Goal: Task Accomplishment & Management: Use online tool/utility

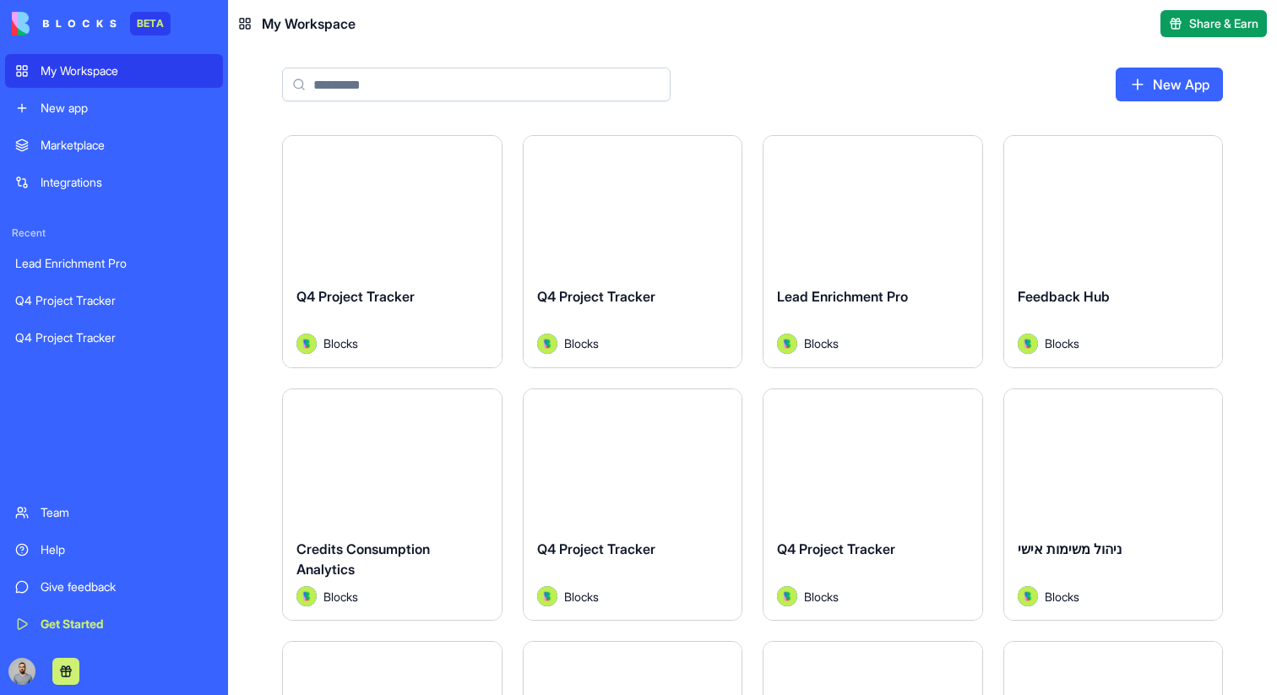
click at [143, 147] on div "Marketplace" at bounding box center [127, 145] width 172 height 17
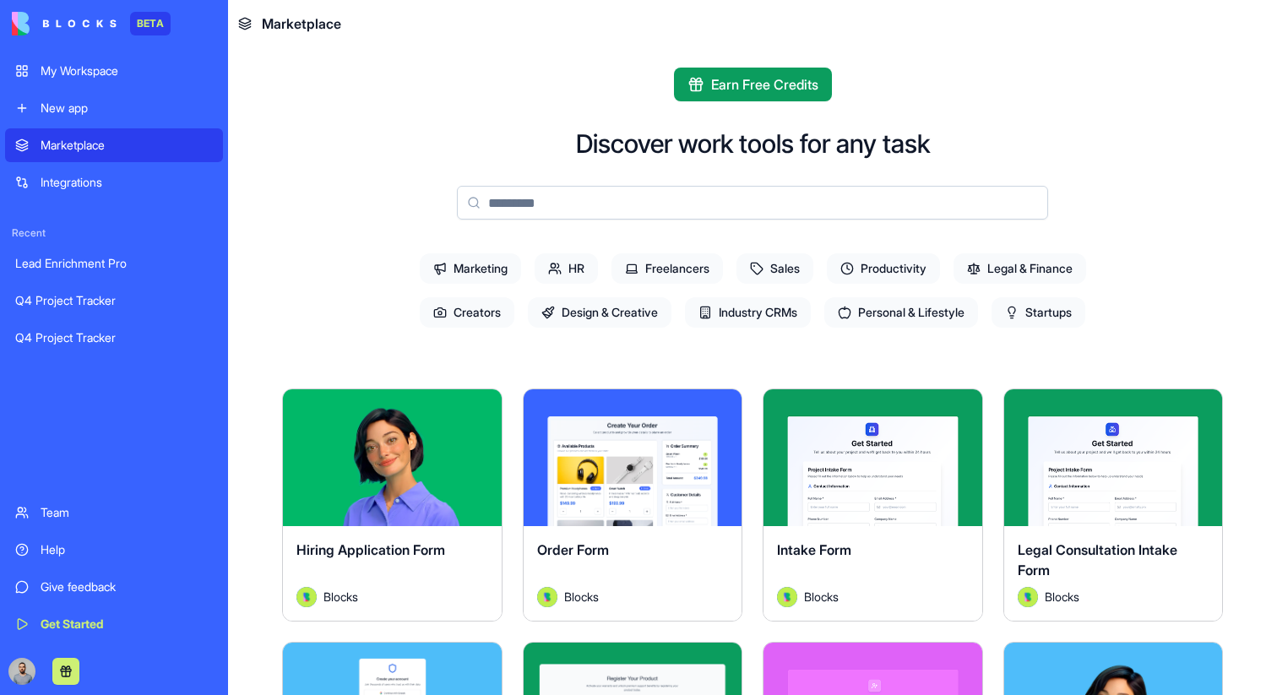
click at [100, 62] on div "My Workspace" at bounding box center [127, 70] width 172 height 17
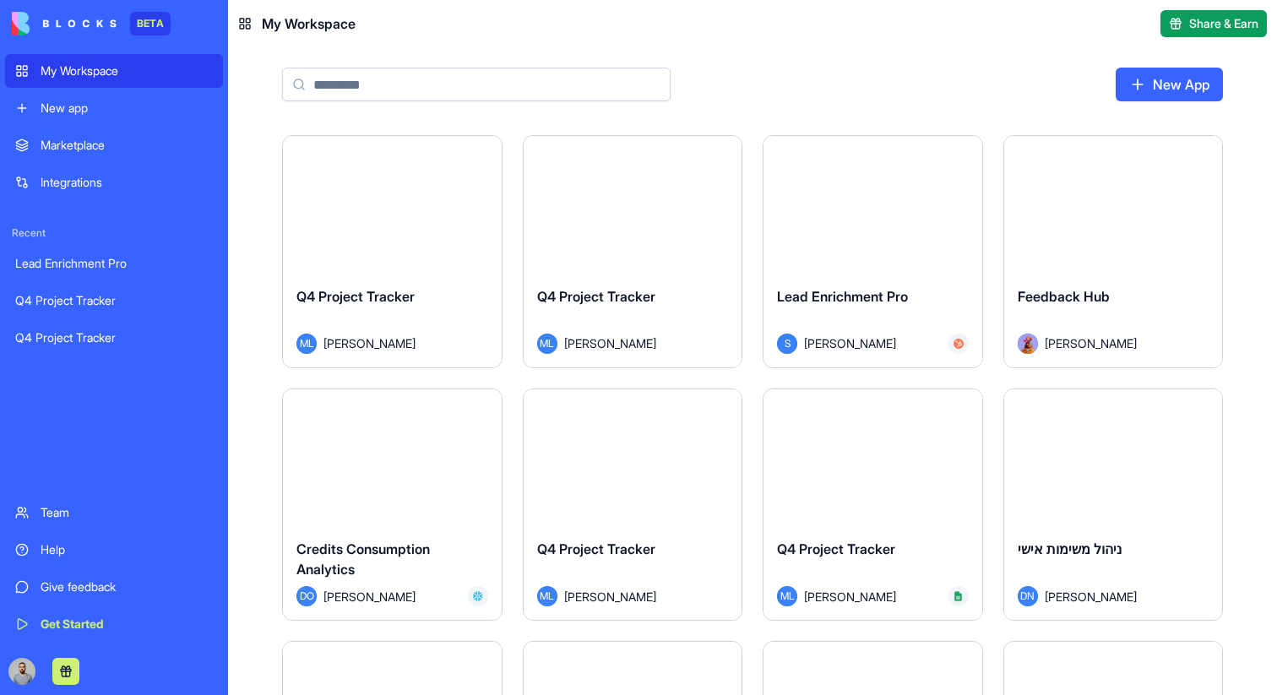
click at [378, 209] on button "Launch" at bounding box center [392, 204] width 127 height 34
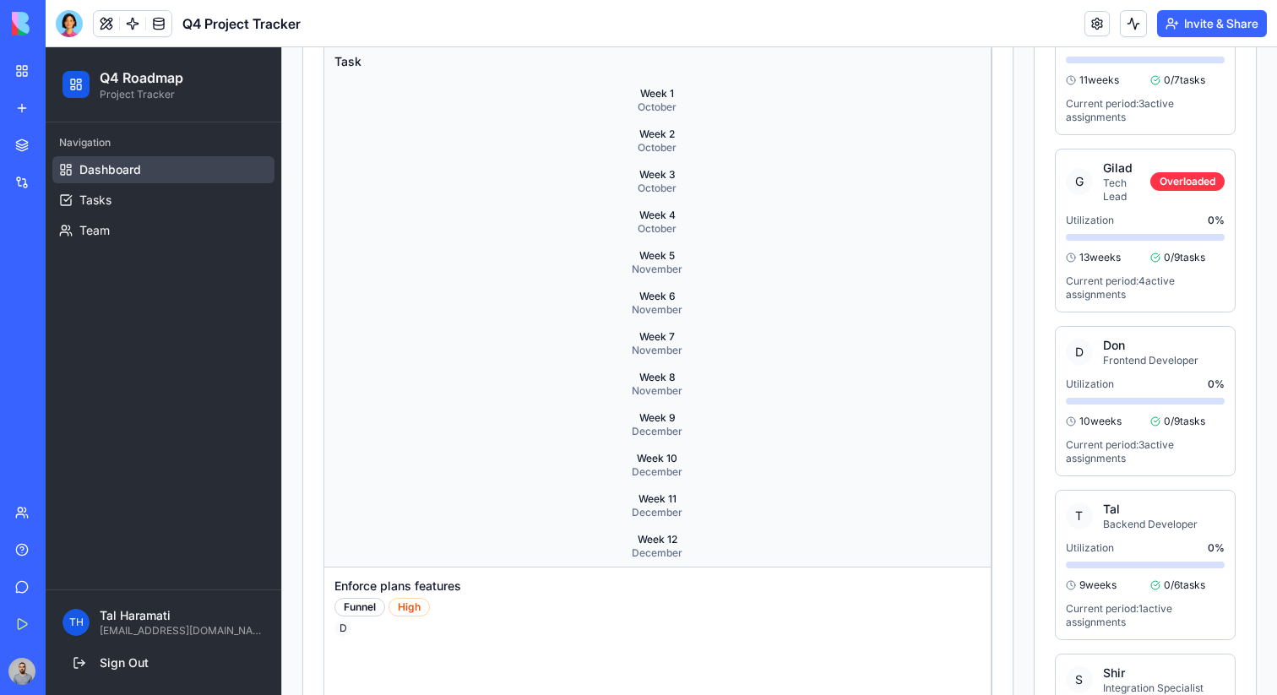
scroll to position [614, 0]
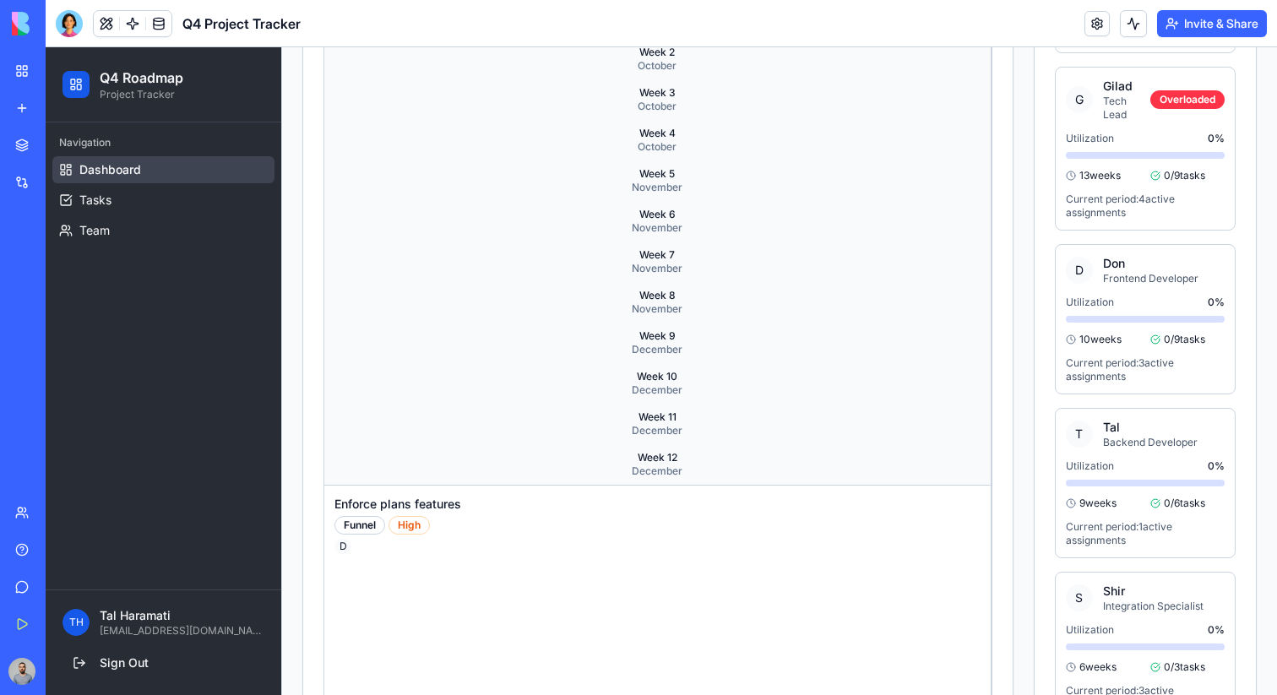
click at [658, 415] on div "Week 11" at bounding box center [657, 417] width 653 height 14
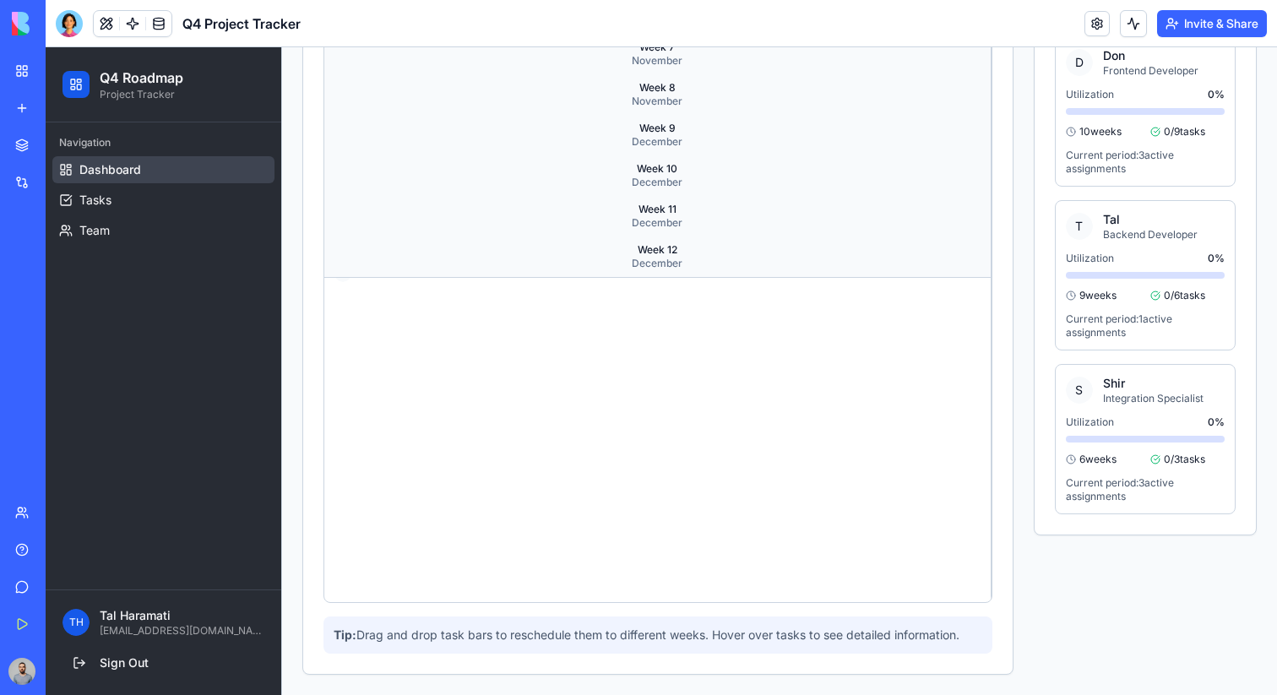
scroll to position [4781, 0]
click at [97, 203] on span "Tasks" at bounding box center [95, 200] width 32 height 17
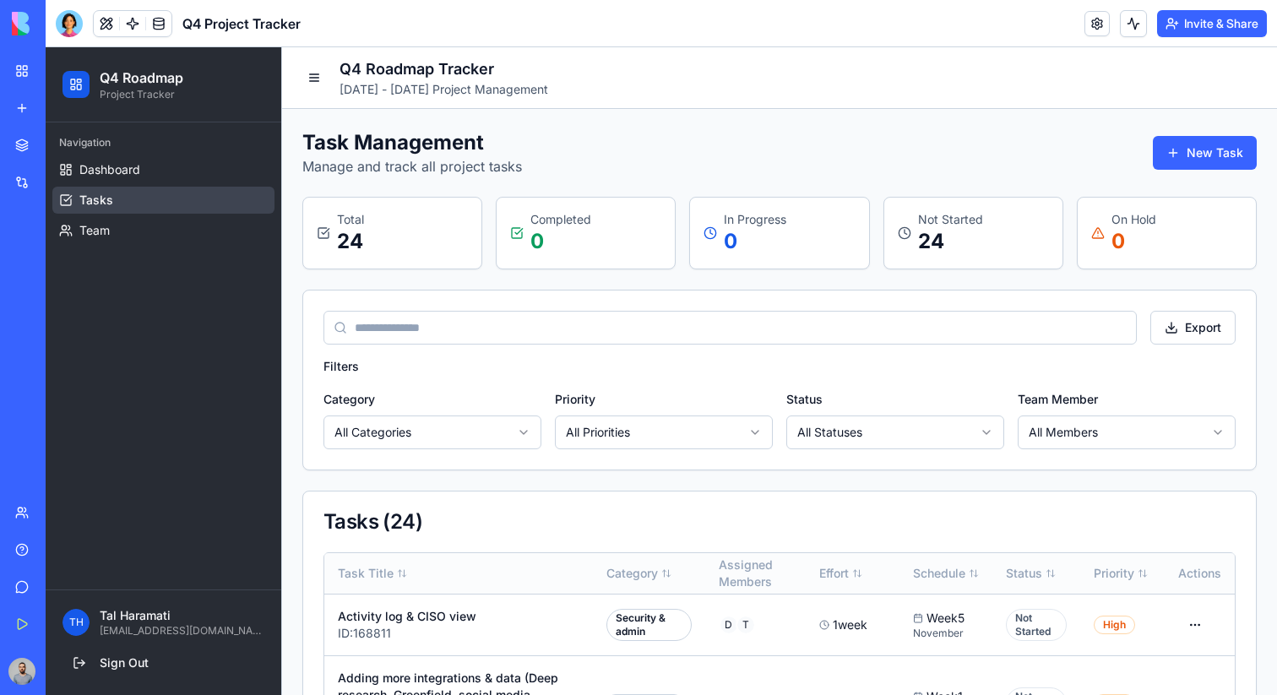
click at [782, 577] on th "Assigned Members" at bounding box center [755, 573] width 100 height 41
click at [62, 71] on div "My Workspace" at bounding box center [52, 70] width 22 height 17
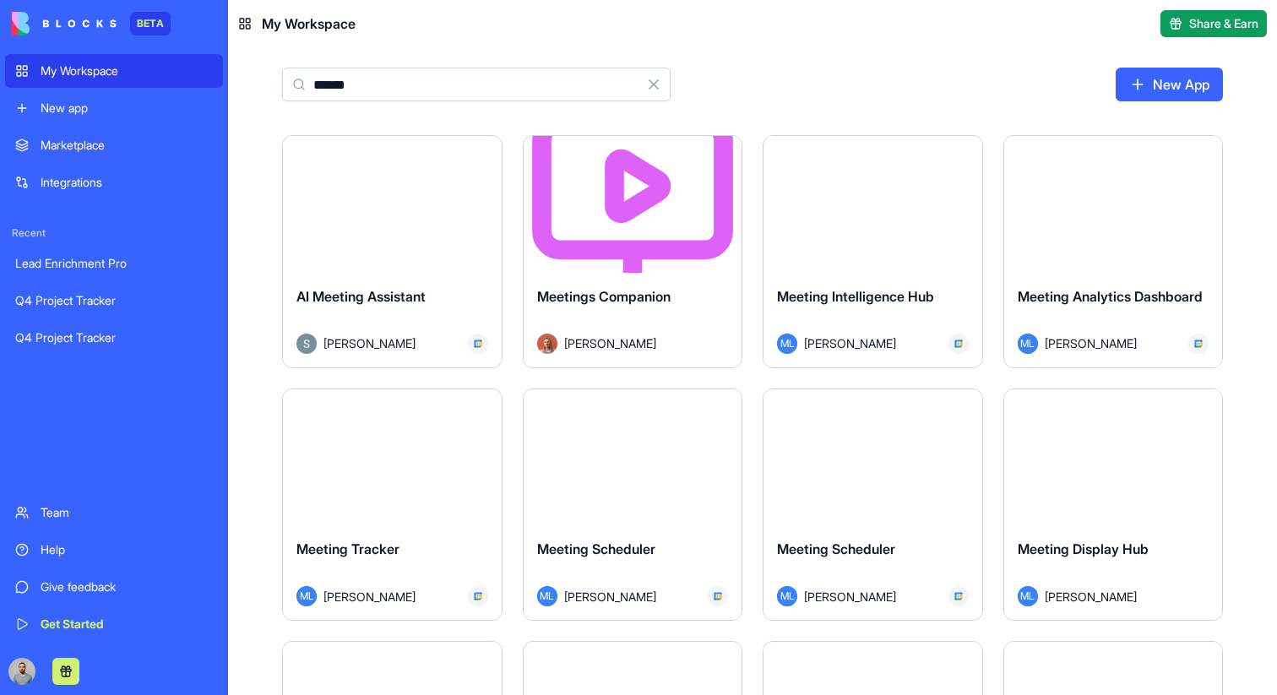
type input "******"
click at [593, 190] on button "Launch" at bounding box center [632, 204] width 127 height 34
click at [459, 91] on input "******" at bounding box center [476, 85] width 388 height 34
click at [596, 206] on button "Launch" at bounding box center [632, 204] width 127 height 34
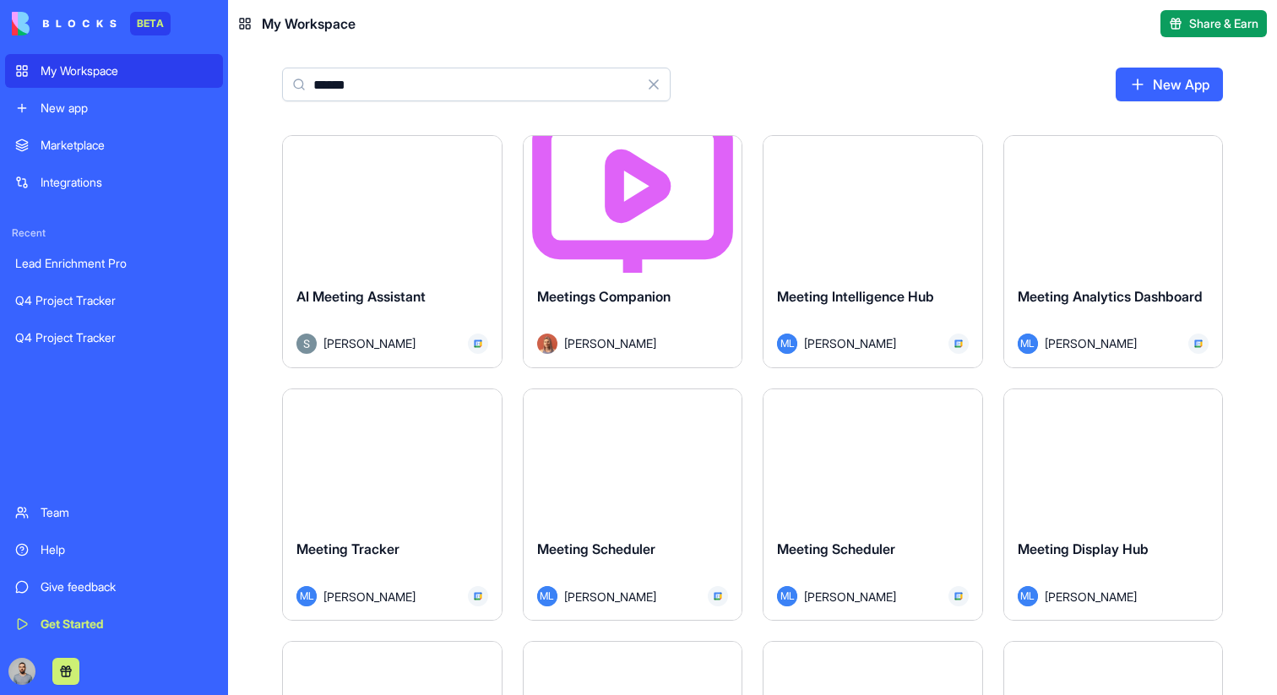
click at [597, 318] on div "Meetings Companion" at bounding box center [633, 309] width 192 height 47
click at [730, 162] on html "BETA My Workspace New app Marketplace Integrations Recent Lead Enrichment Pro Q…" at bounding box center [638, 347] width 1277 height 695
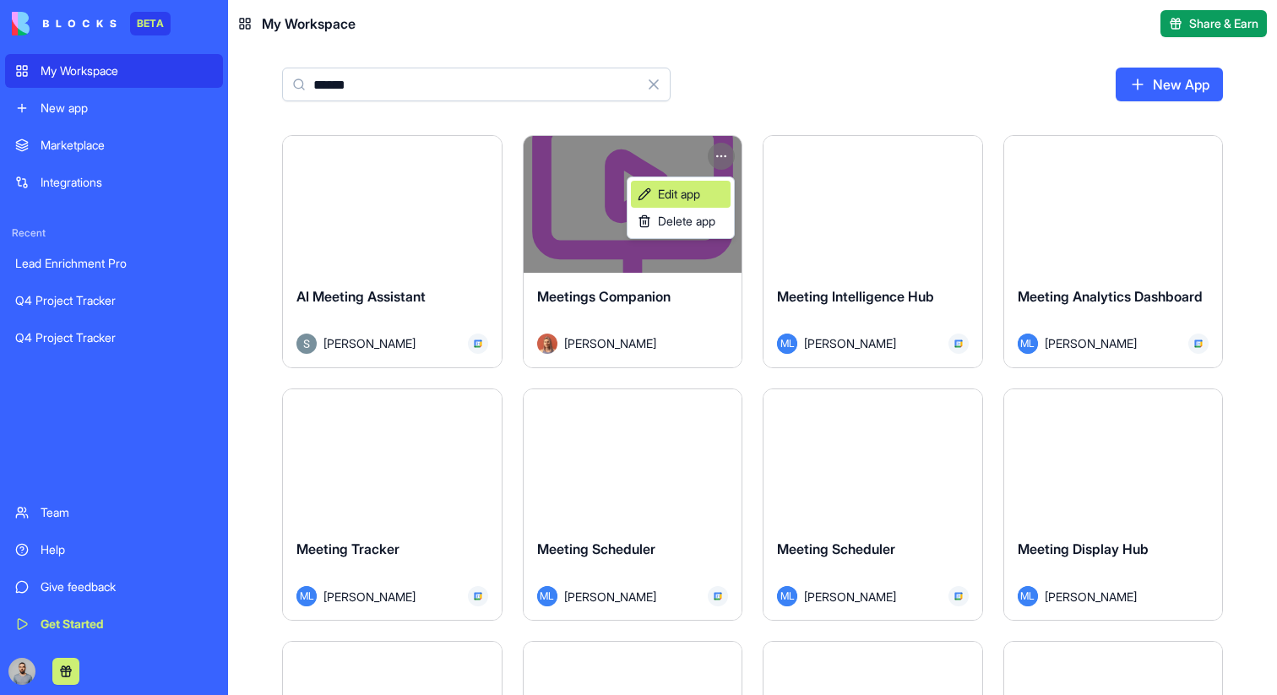
click at [709, 194] on link "Edit app" at bounding box center [681, 194] width 100 height 27
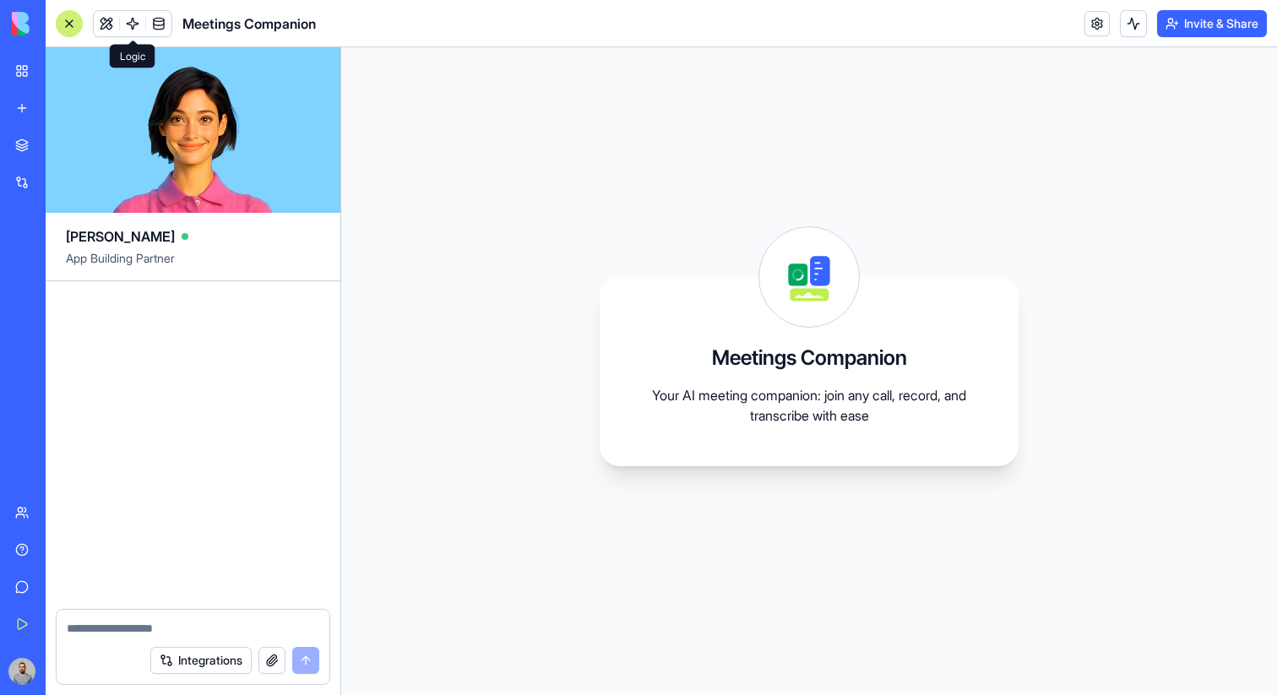
click at [134, 12] on link at bounding box center [132, 23] width 25 height 25
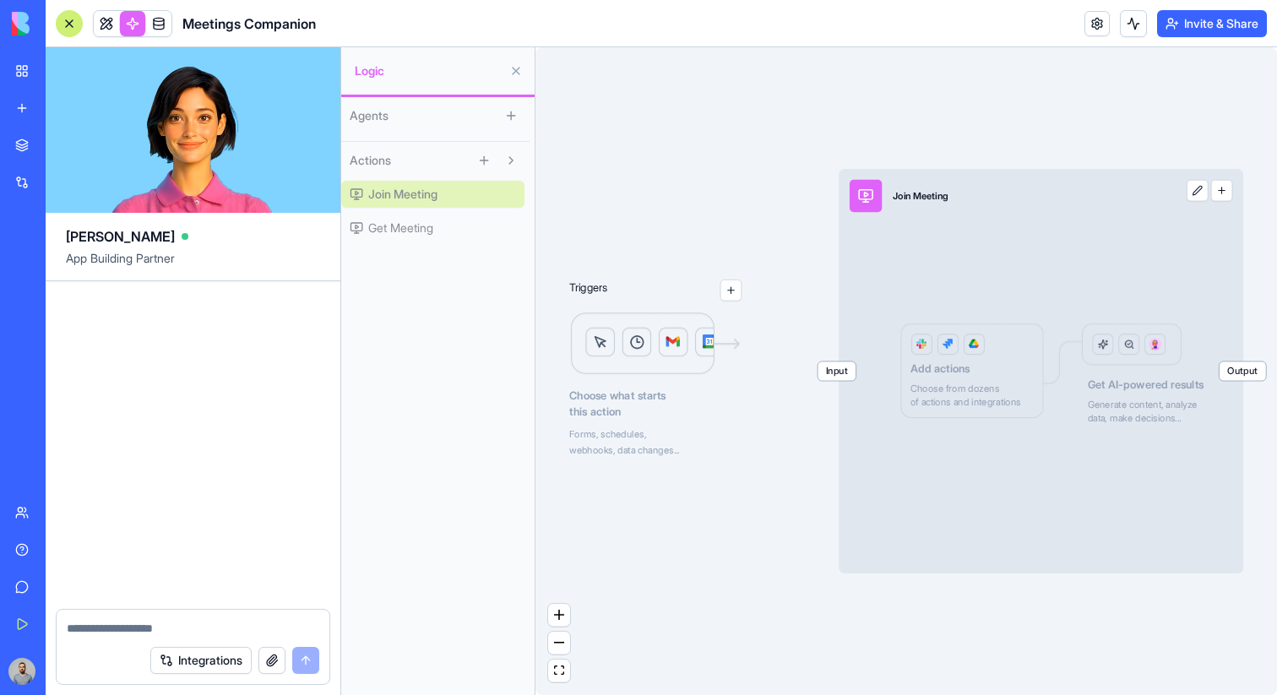
click at [70, 25] on div at bounding box center [69, 23] width 27 height 27
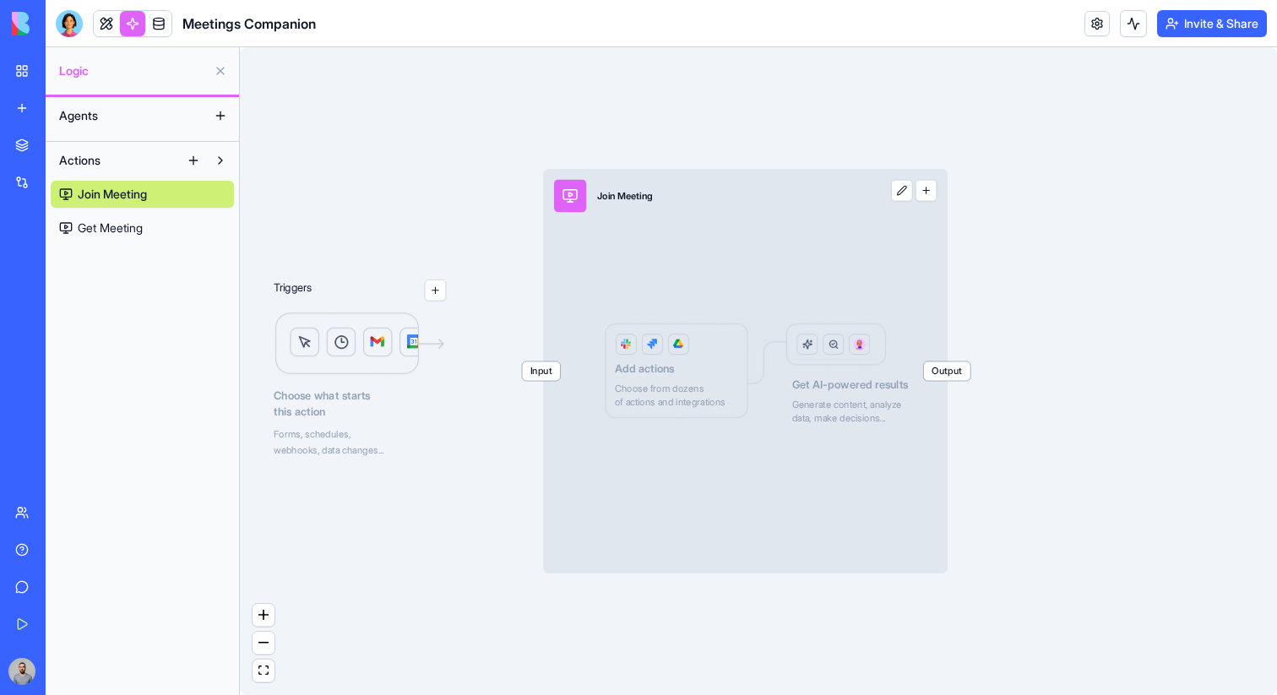
click at [534, 372] on span "Input" at bounding box center [541, 370] width 38 height 19
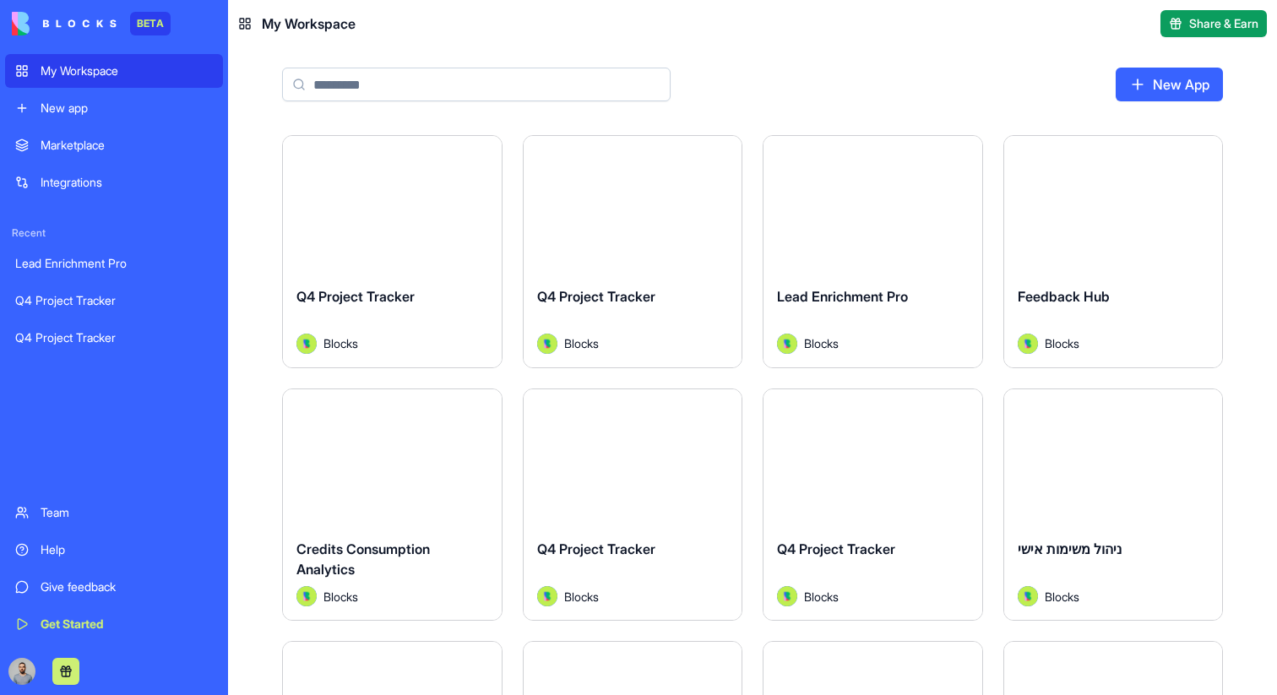
type input "*"
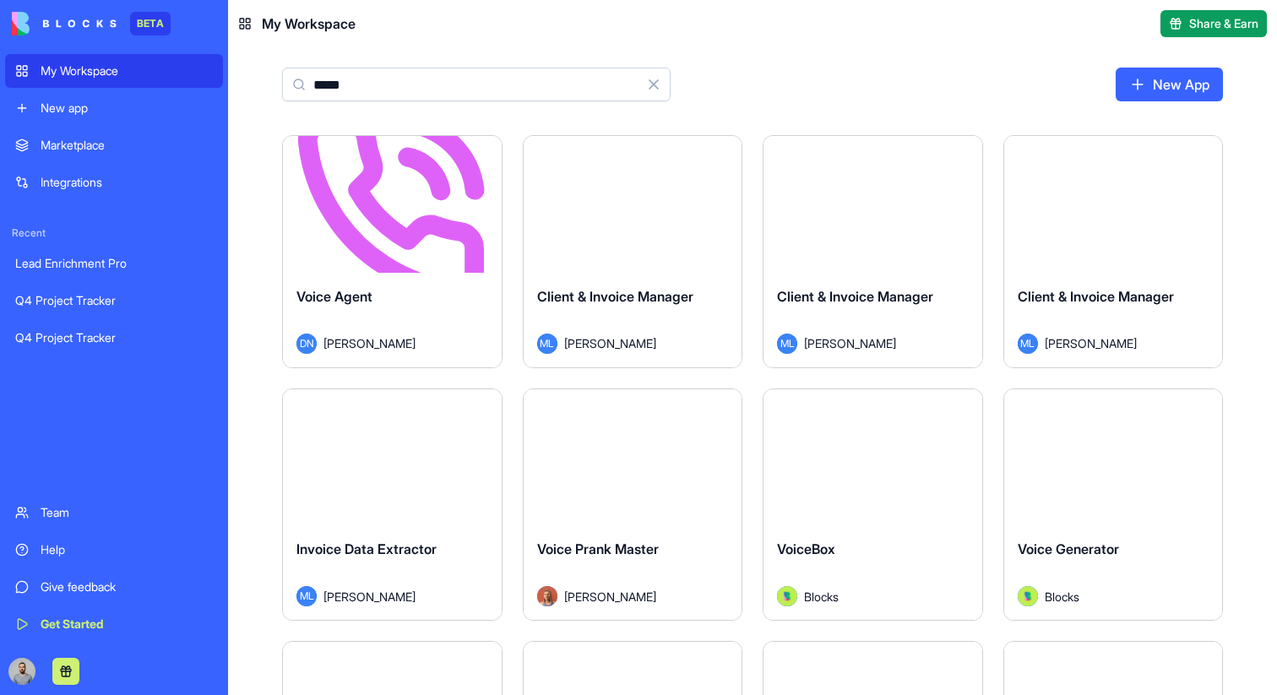
type input "*****"
click at [382, 201] on button "Launch" at bounding box center [392, 204] width 127 height 34
click at [477, 160] on html "BETA My Workspace New app Marketplace Integrations Recent Lead Enrichment Pro Q…" at bounding box center [638, 347] width 1277 height 695
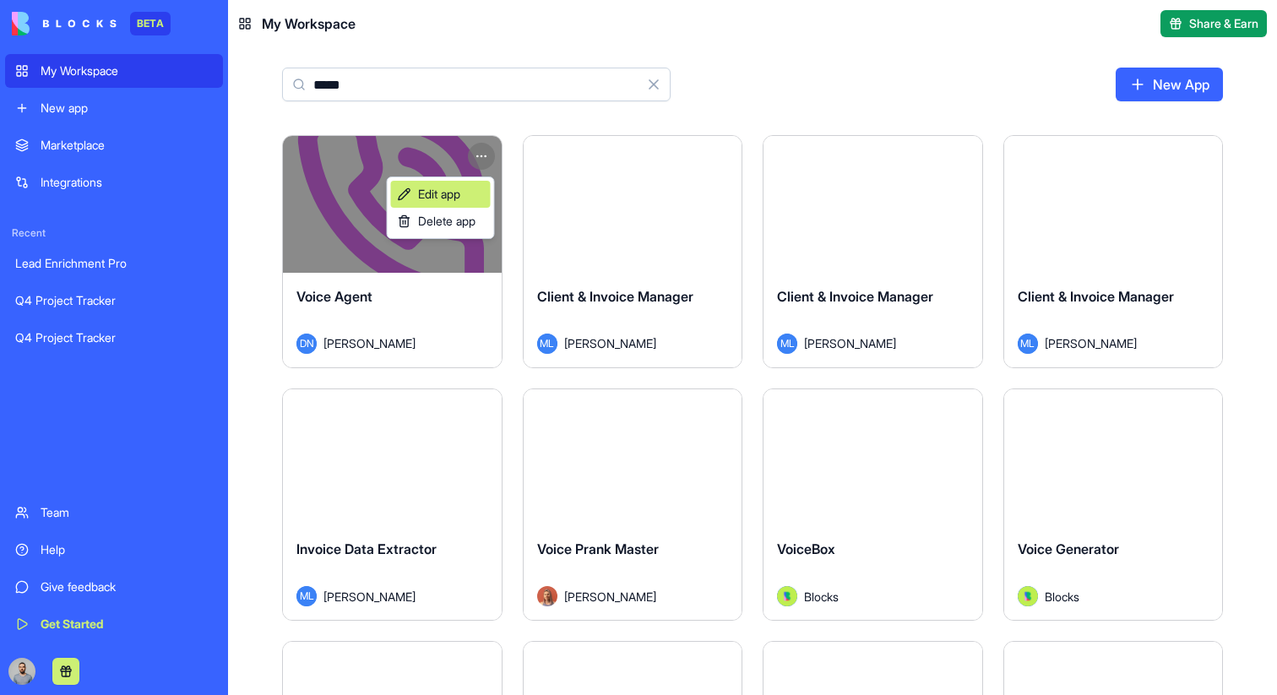
click at [467, 191] on link "Edit app" at bounding box center [441, 194] width 100 height 27
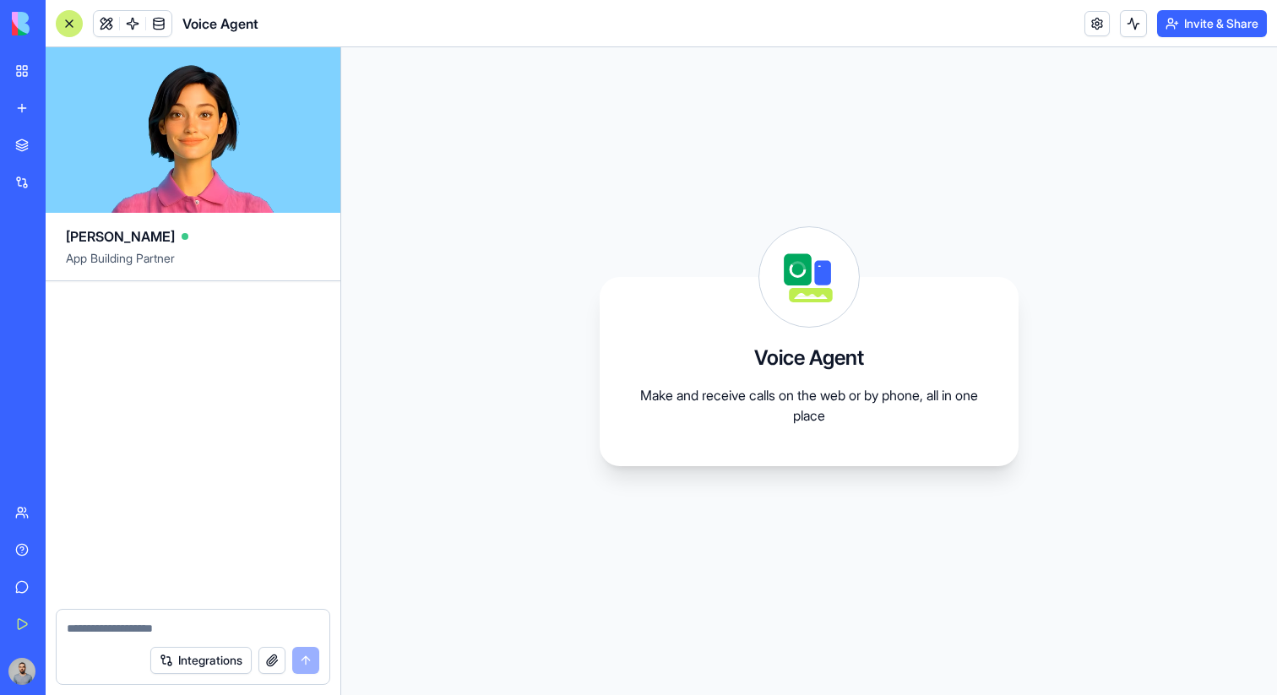
scroll to position [91, 0]
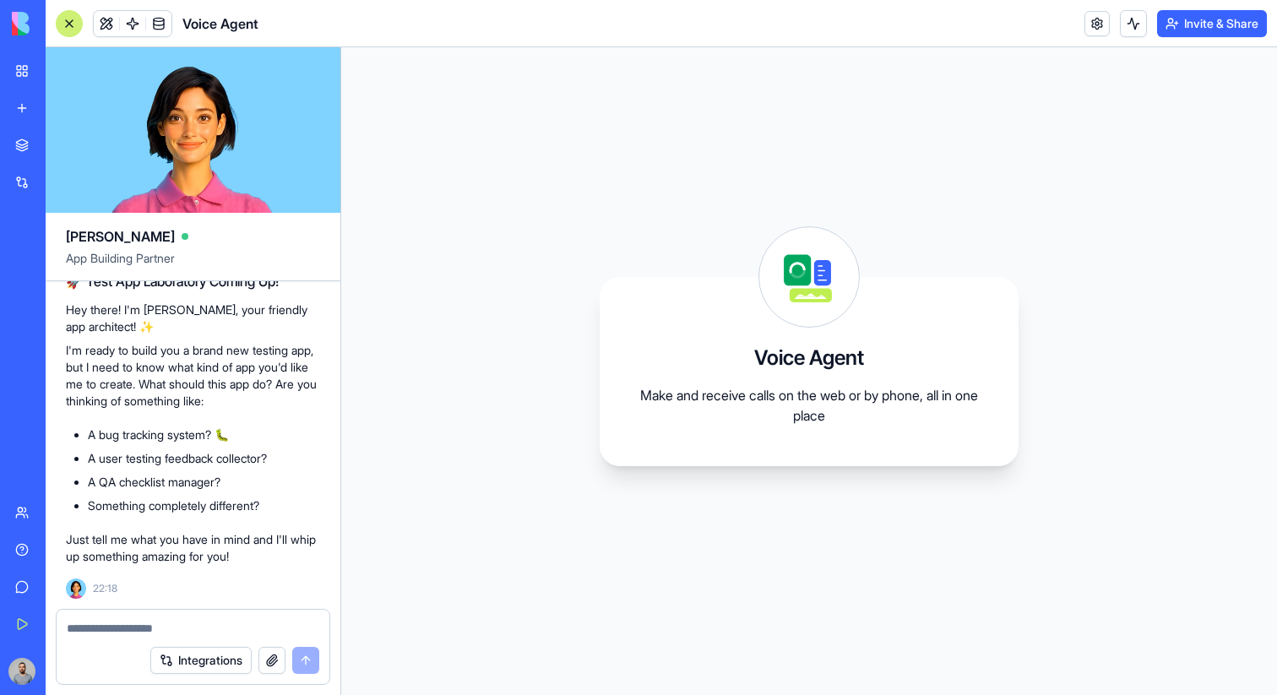
click at [81, 30] on div at bounding box center [69, 23] width 27 height 27
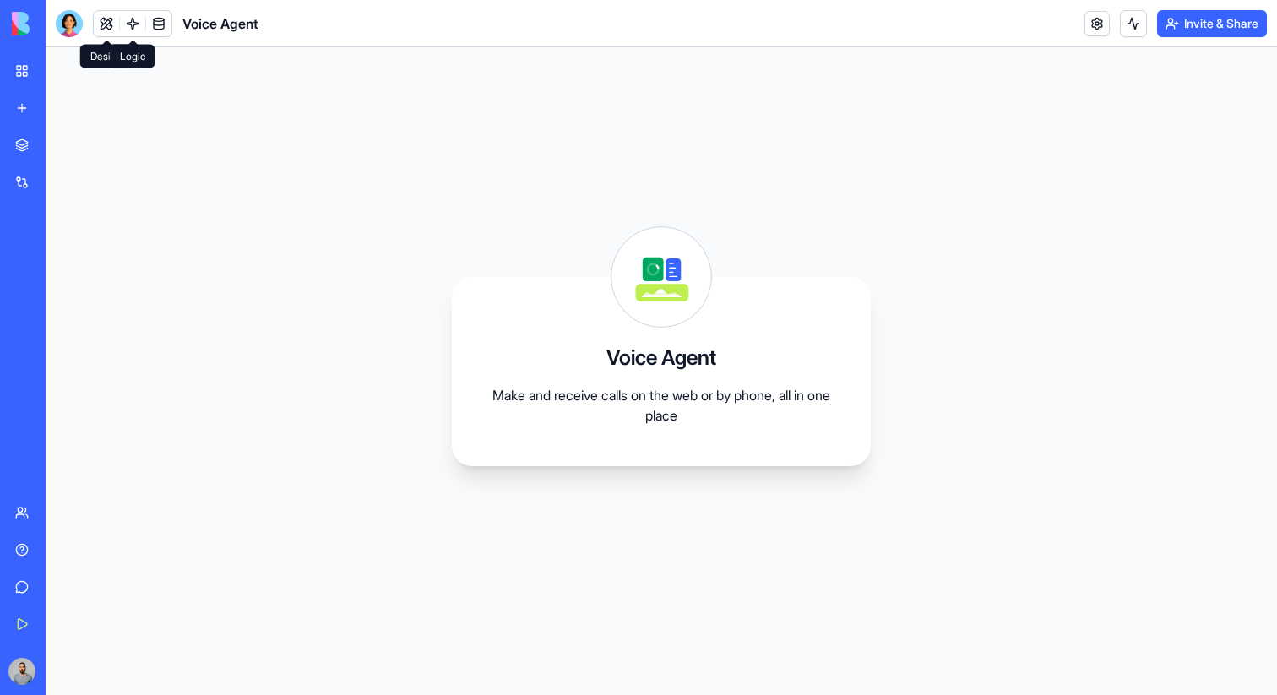
click at [131, 27] on link at bounding box center [132, 23] width 25 height 25
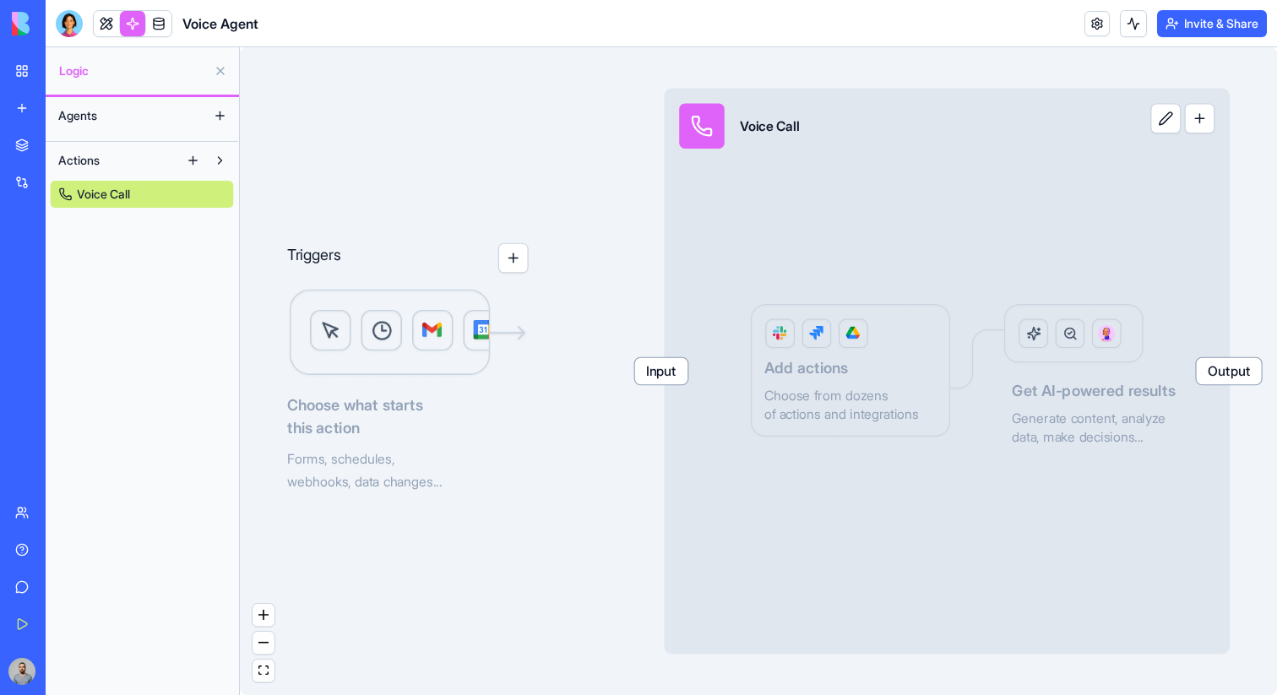
click at [678, 375] on span "Input" at bounding box center [661, 371] width 53 height 26
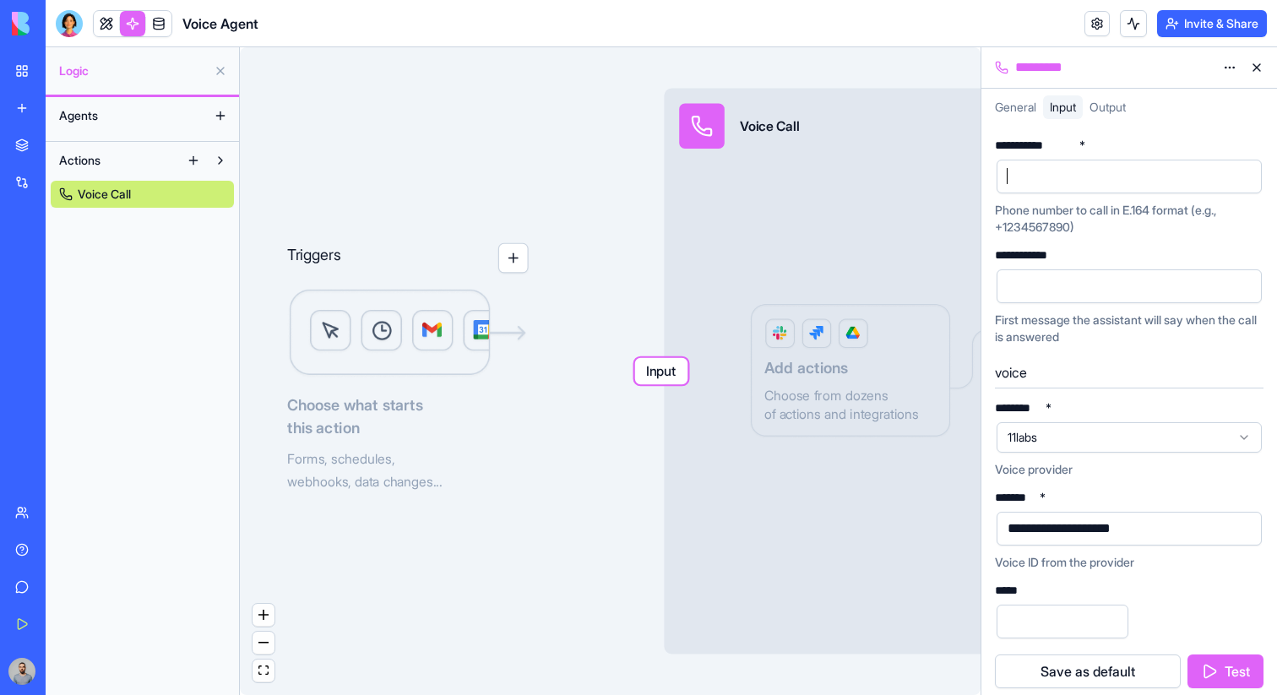
click at [1040, 189] on div at bounding box center [1128, 177] width 265 height 34
click at [1215, 655] on button "Test" at bounding box center [1225, 671] width 76 height 34
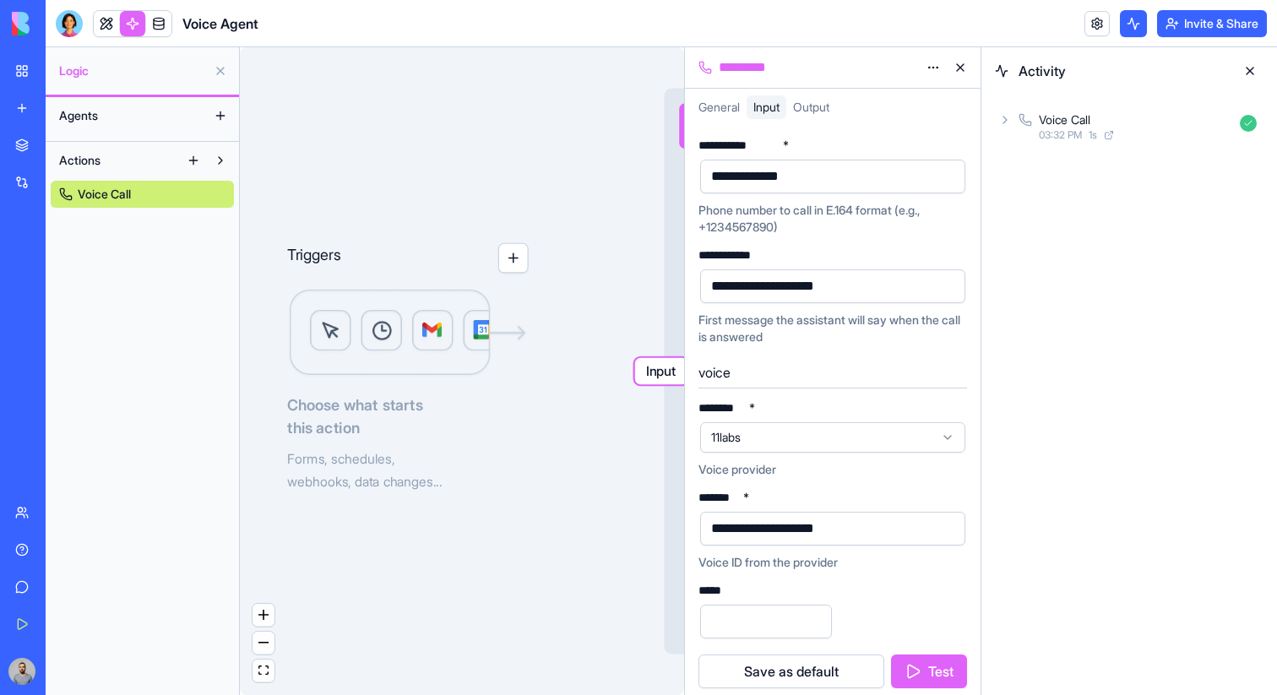
click at [883, 281] on div "**********" at bounding box center [818, 286] width 225 height 25
click at [956, 57] on button at bounding box center [960, 67] width 27 height 27
